Goal: Information Seeking & Learning: Check status

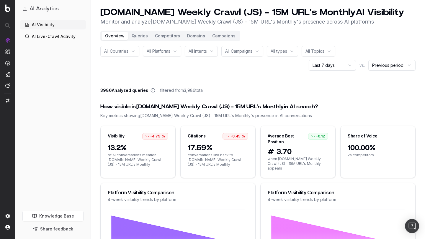
click at [207, 89] on div "3986 Analyzed queries filtered from 3,986 total" at bounding box center [257, 92] width 315 height 8
click at [342, 65] on html "AI Analytics AI Visibility AI Live-Crawl Activity Knowledge Base Share feedback…" at bounding box center [212, 119] width 425 height 239
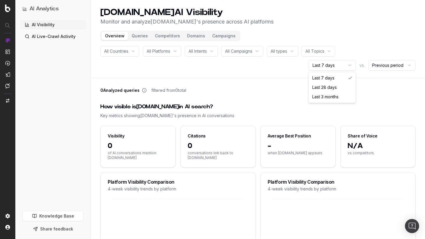
click at [346, 66] on html "AI Analytics AI Visibility AI Live-Crawl Activity Knowledge Base Share feedback…" at bounding box center [212, 119] width 425 height 239
click at [338, 69] on html "AI Analytics AI Visibility AI Live-Crawl Activity Knowledge Base Share feedback…" at bounding box center [212, 119] width 425 height 239
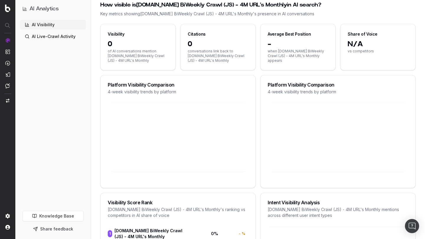
scroll to position [12, 0]
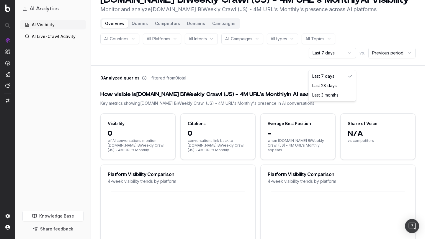
click at [330, 58] on html "AI Analytics AI Visibility AI Live-Crawl Activity Knowledge Base Share feedback…" at bounding box center [212, 107] width 425 height 239
